Goal: Task Accomplishment & Management: Use online tool/utility

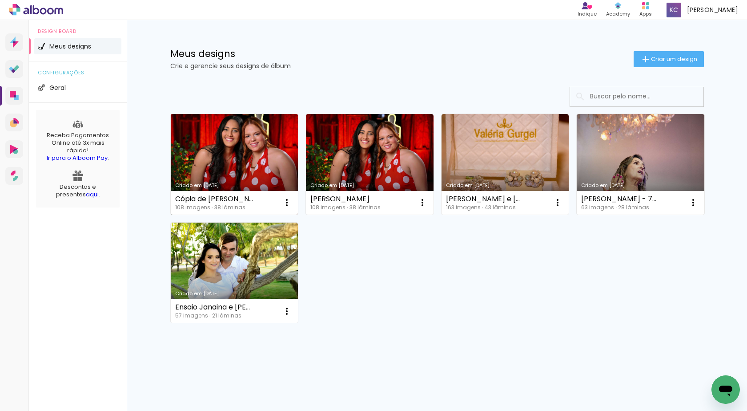
click at [242, 141] on link "Criado em [DATE]" at bounding box center [235, 164] width 128 height 101
